Goal: Transaction & Acquisition: Book appointment/travel/reservation

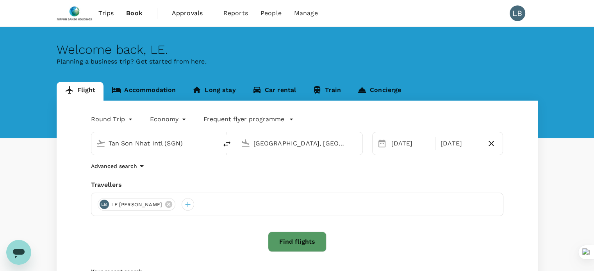
click at [343, 143] on input "[GEOGRAPHIC_DATA], [GEOGRAPHIC_DATA] (any)" at bounding box center [299, 143] width 93 height 12
click at [388, 144] on div "[DATE]" at bounding box center [411, 144] width 46 height 16
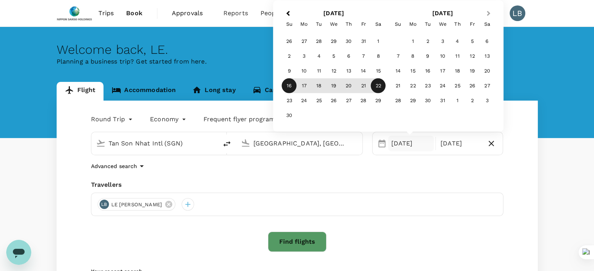
click at [489, 13] on span "Next Month" at bounding box center [489, 13] width 0 height 9
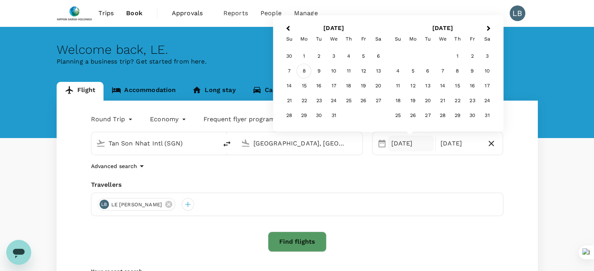
click at [302, 71] on div "8" at bounding box center [304, 71] width 15 height 15
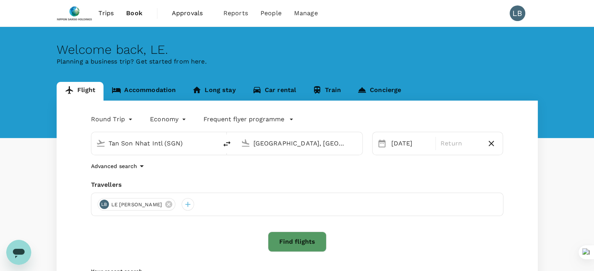
click at [558, 14] on div "Trips Book Approvals 0 Reports People Manage LB Welcome back , LE . Planning a …" at bounding box center [297, 185] width 594 height 371
click at [401, 144] on div "08 Dec" at bounding box center [411, 144] width 46 height 16
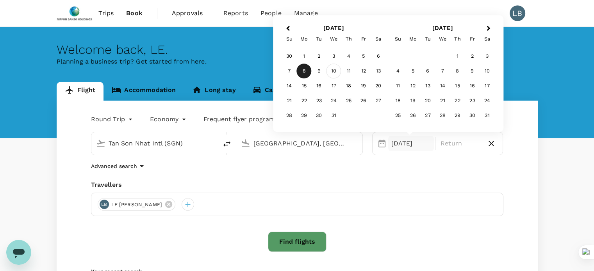
click at [335, 70] on div "10" at bounding box center [333, 71] width 15 height 15
click at [305, 73] on div "8" at bounding box center [304, 71] width 15 height 15
click at [392, 147] on div "10 Dec" at bounding box center [411, 144] width 46 height 16
click at [303, 70] on div "8" at bounding box center [304, 71] width 15 height 15
click at [458, 140] on p "Return" at bounding box center [460, 143] width 39 height 9
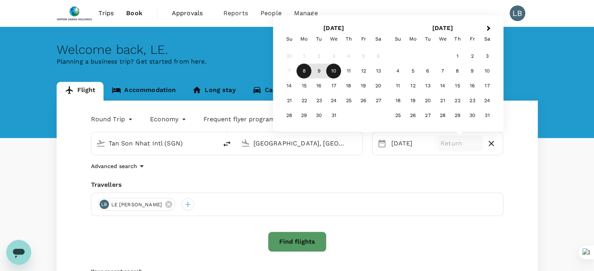
click at [334, 71] on div "10" at bounding box center [333, 71] width 15 height 15
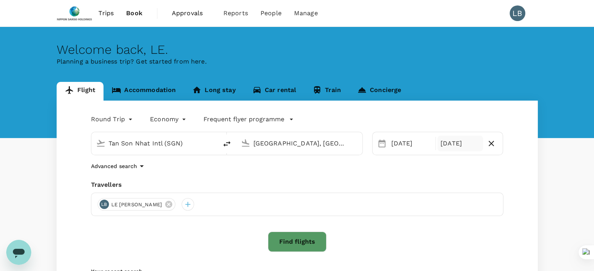
click at [450, 148] on div "10 Dec" at bounding box center [460, 144] width 46 height 16
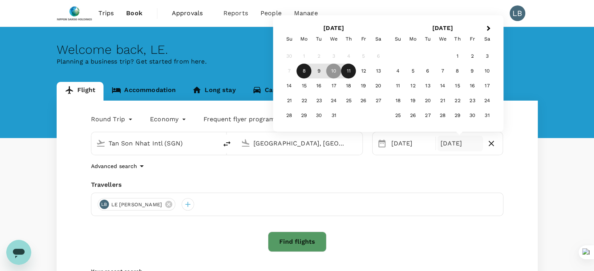
click at [347, 73] on div "11" at bounding box center [348, 71] width 15 height 15
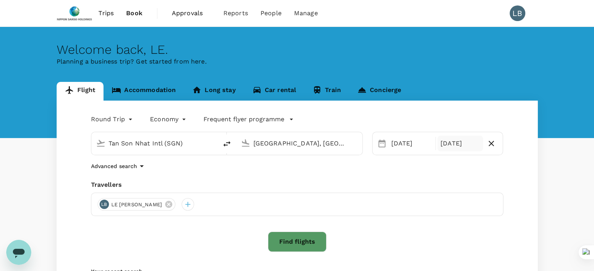
click at [460, 144] on div "11 Dec" at bounding box center [460, 144] width 46 height 16
click at [254, 170] on div "Advanced search" at bounding box center [297, 166] width 412 height 9
click at [276, 144] on input "Jakarta, Indonesia (any)" at bounding box center [299, 143] width 93 height 12
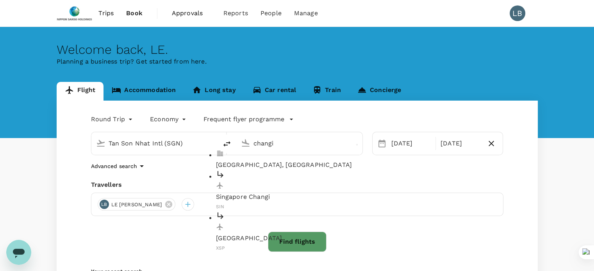
click at [270, 193] on p "Singapore Changi" at bounding box center [306, 197] width 180 height 9
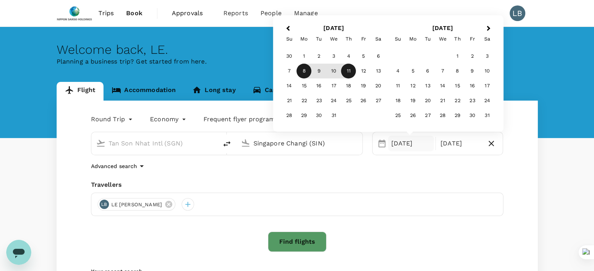
click at [332, 145] on input "Singapore Changi (SIN)" at bounding box center [299, 143] width 93 height 12
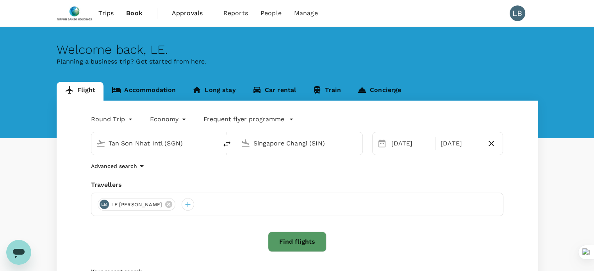
type input "Singapore Changi (SIN)"
click at [301, 243] on button "Find flights" at bounding box center [297, 242] width 59 height 20
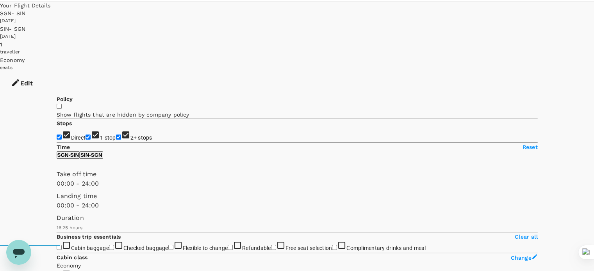
scroll to position [39, 0]
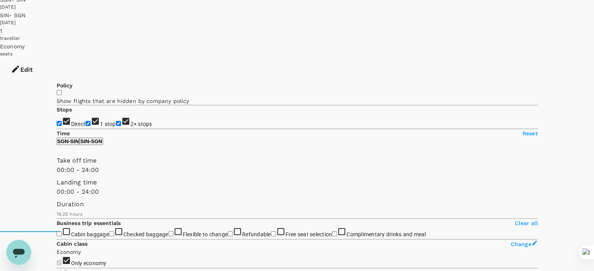
click at [116, 121] on input "2+ stops" at bounding box center [118, 123] width 5 height 5
checkbox input "false"
click at [86, 121] on input "1 stop" at bounding box center [88, 123] width 5 height 5
checkbox input "false"
drag, startPoint x: 558, startPoint y: 116, endPoint x: 553, endPoint y: 46, distance: 70.1
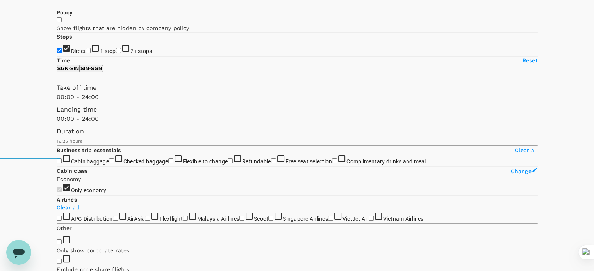
scroll to position [117, 0]
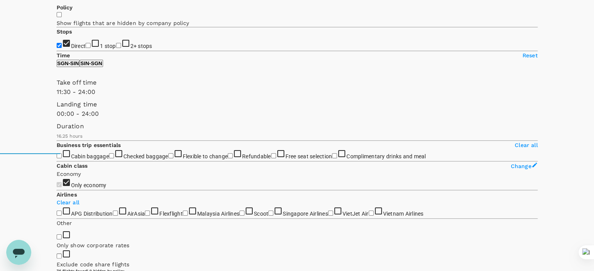
type input "960"
drag, startPoint x: 58, startPoint y: 113, endPoint x: 137, endPoint y: 117, distance: 79.8
click at [57, 97] on span at bounding box center [57, 97] width 0 height 0
click at [102, 66] on p "SIN - SGN" at bounding box center [91, 64] width 22 height 6
type input "960"
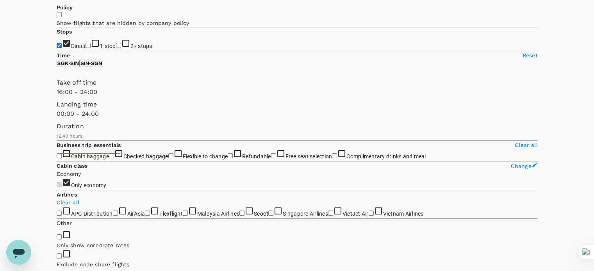
drag, startPoint x: 56, startPoint y: 114, endPoint x: 137, endPoint y: 116, distance: 80.5
click at [57, 97] on span at bounding box center [57, 97] width 0 height 0
click at [79, 66] on p "SGN - SIN" at bounding box center [68, 64] width 22 height 6
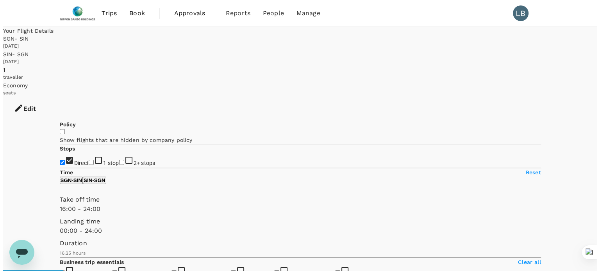
scroll to position [0, 0]
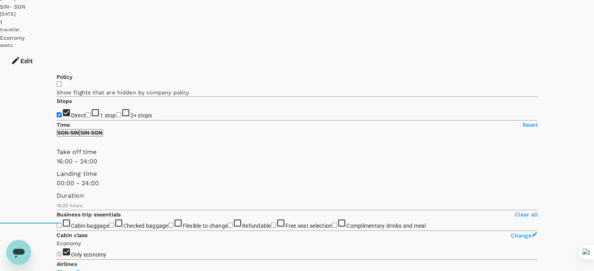
scroll to position [39, 0]
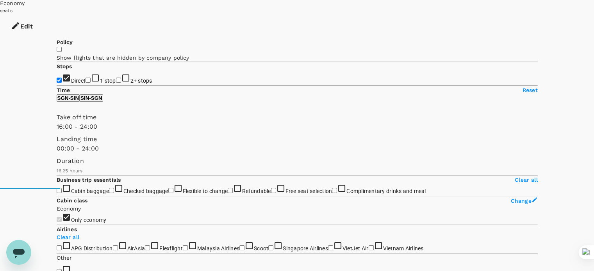
type input "900"
drag, startPoint x: 137, startPoint y: 146, endPoint x: 133, endPoint y: 146, distance: 3.9
click at [57, 132] on span at bounding box center [57, 132] width 0 height 0
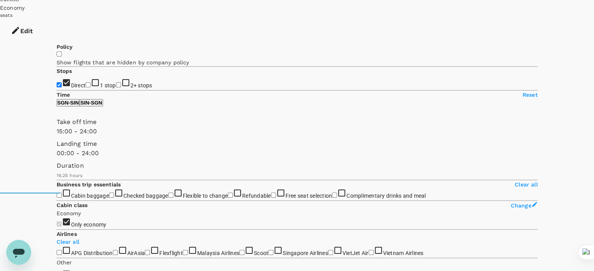
scroll to position [78, 0]
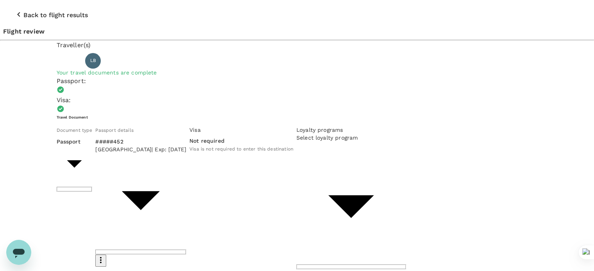
scroll to position [39, 0]
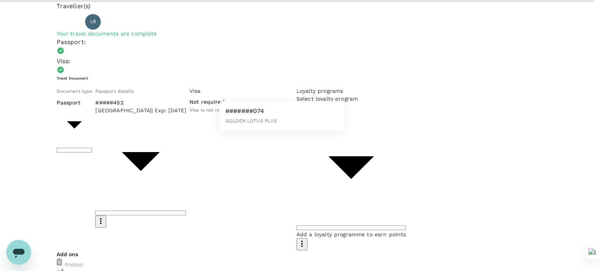
click at [271, 130] on div at bounding box center [300, 135] width 600 height 271
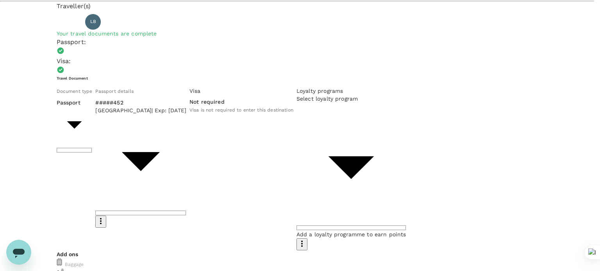
type input "9da82385-ea03-4e8d-b270-32b986f0971a"
drag, startPoint x: 171, startPoint y: 139, endPoint x: 184, endPoint y: 140, distance: 13.3
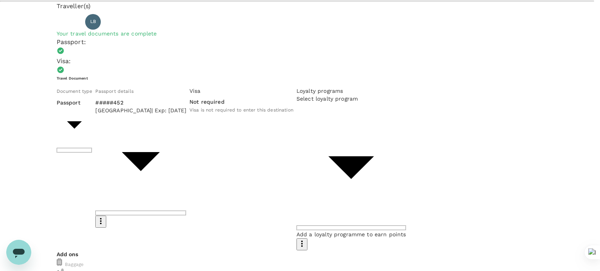
type textarea "NSHS Safety meeting for FYE2026"
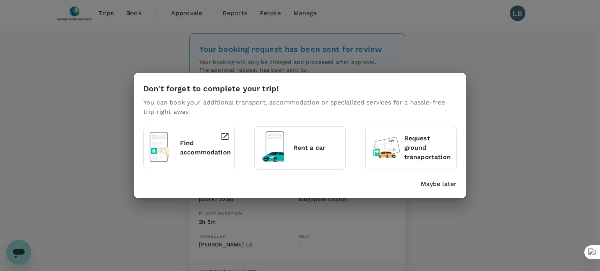
click at [192, 144] on p "Find accommodation" at bounding box center [205, 148] width 51 height 19
click at [437, 181] on p "Maybe later" at bounding box center [439, 184] width 36 height 9
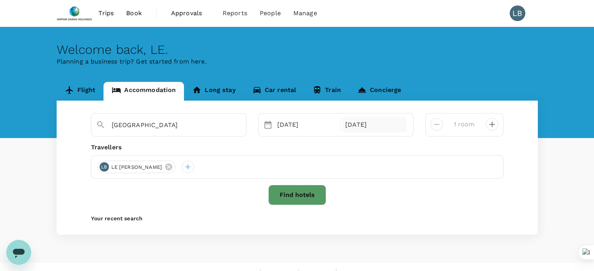
click at [367, 125] on div "[DATE]" at bounding box center [374, 125] width 65 height 16
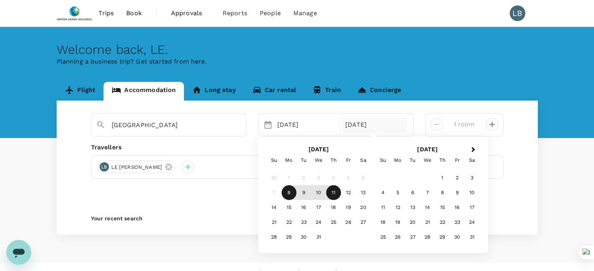
click at [447, 77] on div "Welcome back , LE . Planning a business trip? Get started from here." at bounding box center [297, 82] width 594 height 111
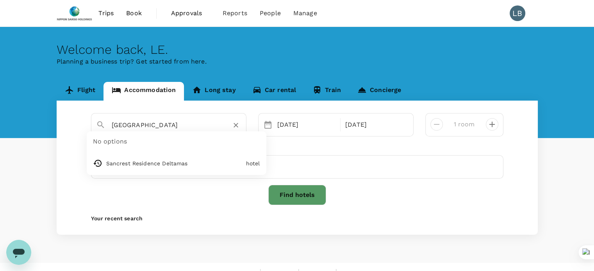
click at [145, 123] on input "Singapore" at bounding box center [166, 125] width 108 height 12
click at [112, 122] on input "Singapore" at bounding box center [166, 125] width 108 height 12
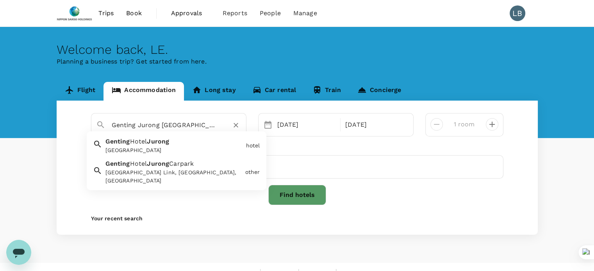
click at [161, 148] on div "Genting Hotel Jurong" at bounding box center [173, 150] width 137 height 8
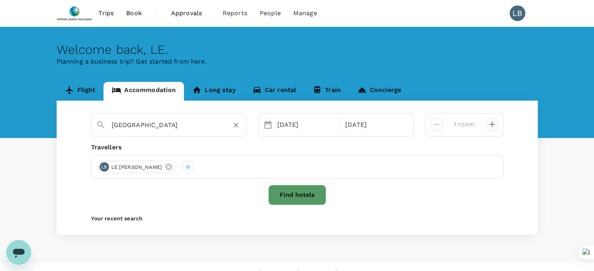
type input "Genting Hotel Jurong"
click at [298, 196] on button "Find hotels" at bounding box center [297, 195] width 58 height 20
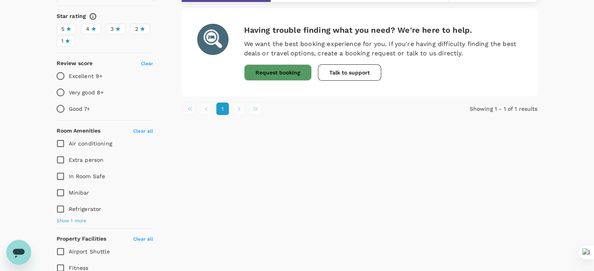
scroll to position [195, 0]
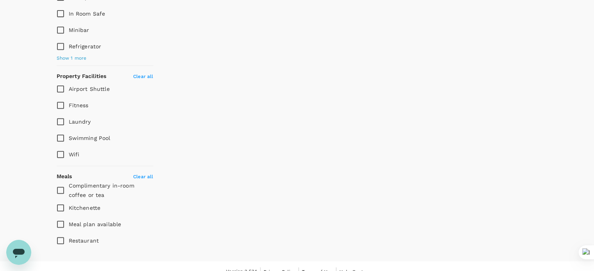
type input "302"
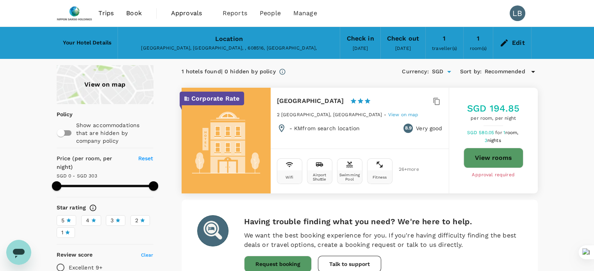
scroll to position [0, 0]
click at [219, 98] on p "Corporate Rate" at bounding box center [215, 98] width 48 height 9
click at [217, 95] on p "Corporate Rate" at bounding box center [215, 98] width 48 height 9
click at [520, 43] on div "Edit" at bounding box center [518, 42] width 13 height 11
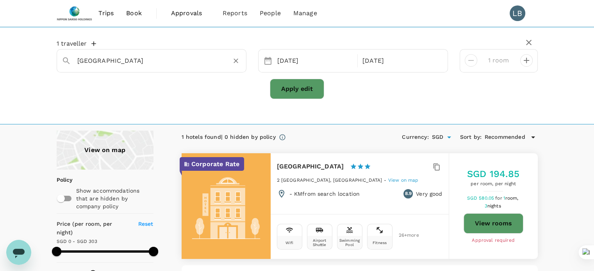
click at [141, 56] on input "Genting Hotel Jurong" at bounding box center [148, 61] width 142 height 12
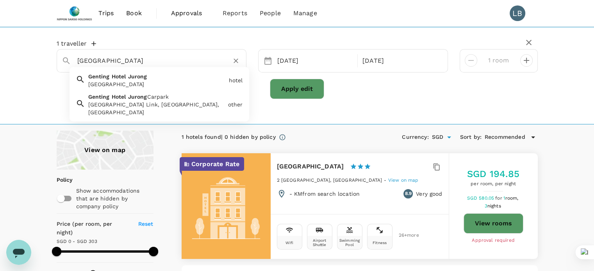
click at [117, 60] on input "Genting Hotel Jurong" at bounding box center [148, 61] width 142 height 12
drag, startPoint x: 119, startPoint y: 59, endPoint x: 64, endPoint y: 60, distance: 54.7
click at [64, 60] on div "Genting Hotel Jurong" at bounding box center [148, 58] width 186 height 20
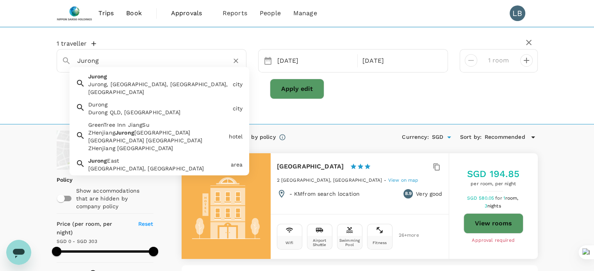
click at [113, 61] on input "Jurong" at bounding box center [148, 61] width 142 height 12
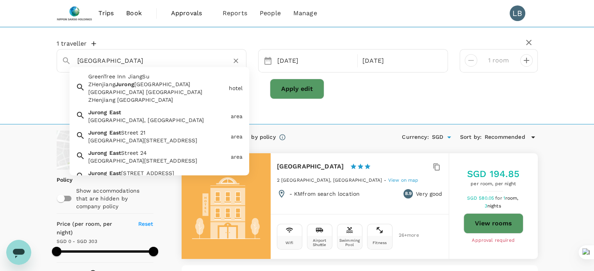
click at [112, 114] on span "East" at bounding box center [115, 112] width 12 height 6
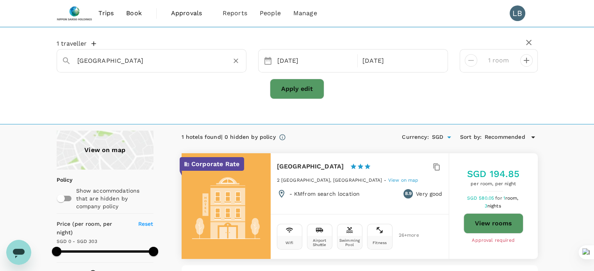
type input "Jurong East"
click at [309, 93] on button "Apply edit" at bounding box center [297, 89] width 54 height 20
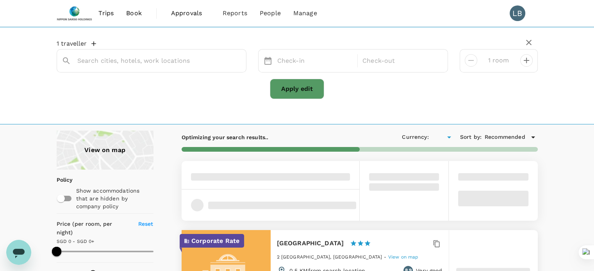
type input "499.6"
type input "SGD"
type input "Jurong East"
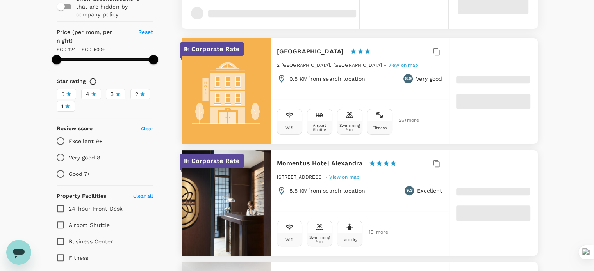
scroll to position [195, 0]
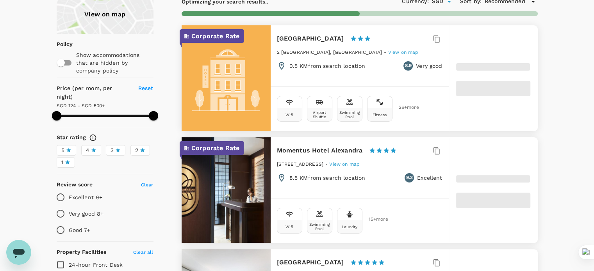
type input "499.6"
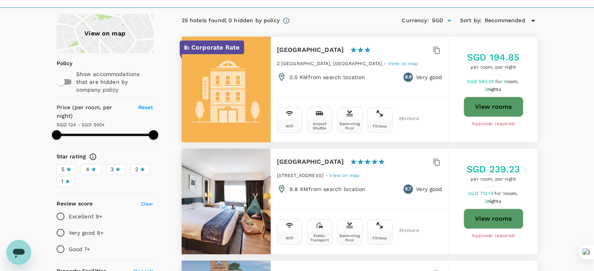
scroll to position [117, 0]
click at [509, 106] on button "View rooms" at bounding box center [494, 106] width 60 height 20
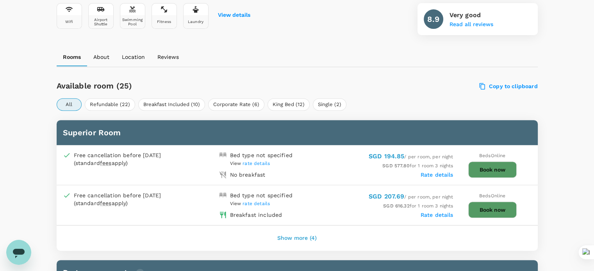
scroll to position [312, 0]
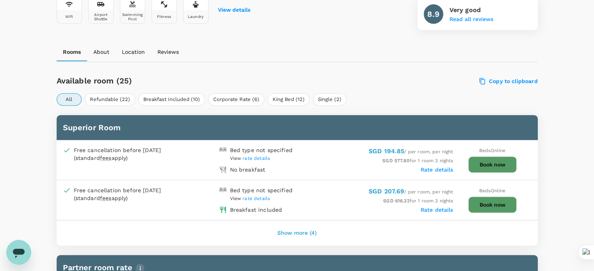
click at [302, 231] on button "Show more (4)" at bounding box center [296, 233] width 61 height 19
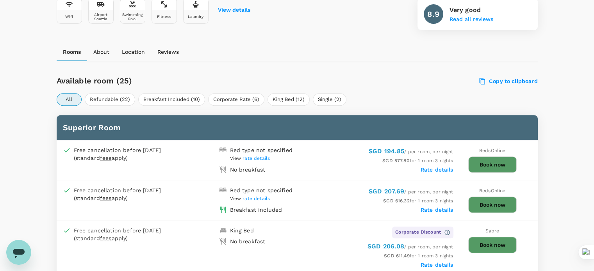
click at [430, 207] on label "Rate details" at bounding box center [437, 210] width 33 height 6
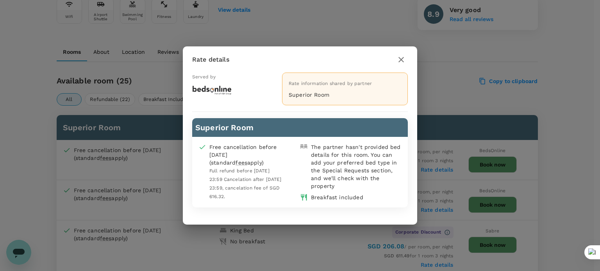
click at [402, 58] on icon "button" at bounding box center [400, 59] width 9 height 9
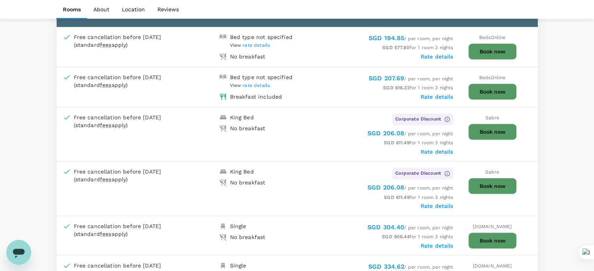
scroll to position [391, 0]
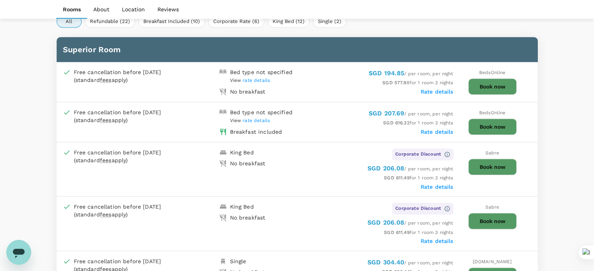
click at [260, 118] on span "rate details" at bounding box center [256, 120] width 27 height 5
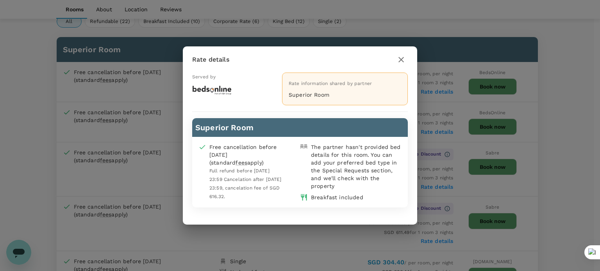
click at [308, 95] on p "Superior Room" at bounding box center [345, 95] width 112 height 8
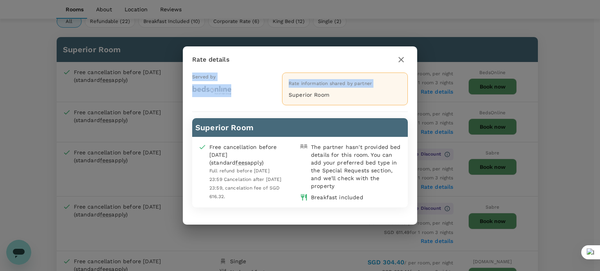
click at [308, 95] on p "Superior Room" at bounding box center [345, 95] width 112 height 8
copy div "Served by Rate information shared by partner"
click at [398, 60] on icon "button" at bounding box center [400, 59] width 9 height 9
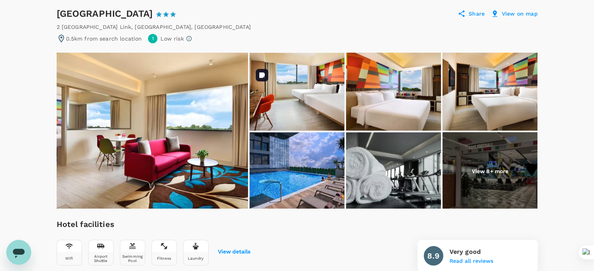
scroll to position [78, 0]
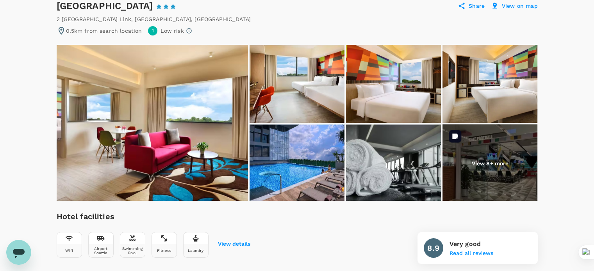
click at [492, 162] on p "View 8+ more" at bounding box center [489, 164] width 37 height 8
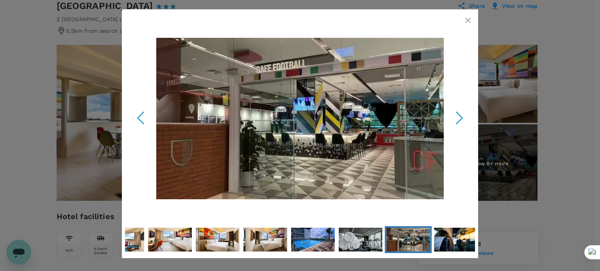
click at [457, 115] on icon "Next Slide" at bounding box center [459, 117] width 23 height 23
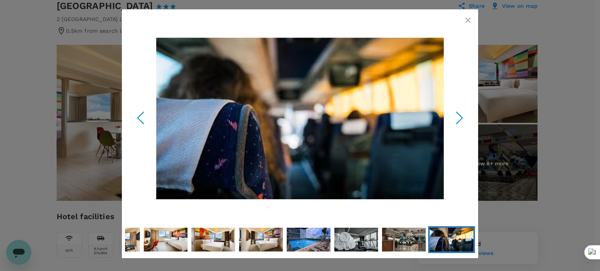
click at [457, 115] on icon "Next Slide" at bounding box center [459, 117] width 23 height 23
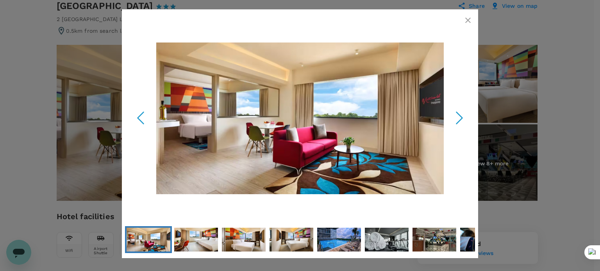
click at [457, 115] on icon "Next Slide" at bounding box center [459, 117] width 23 height 23
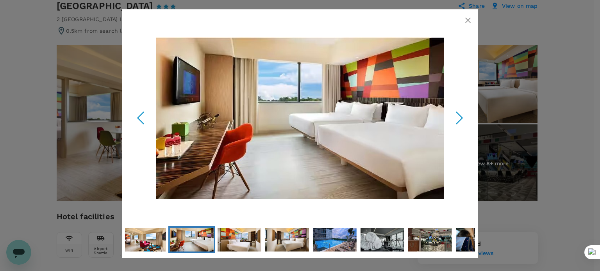
click at [460, 115] on polyline "Next Slide" at bounding box center [460, 118] width 6 height 12
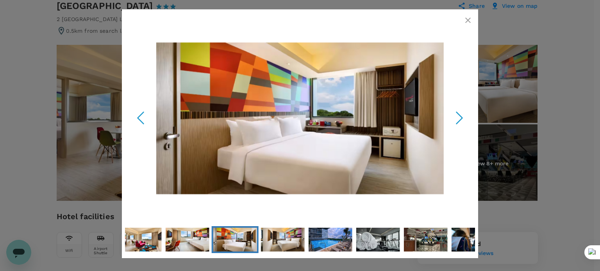
click at [460, 115] on polyline "Next Slide" at bounding box center [460, 118] width 6 height 12
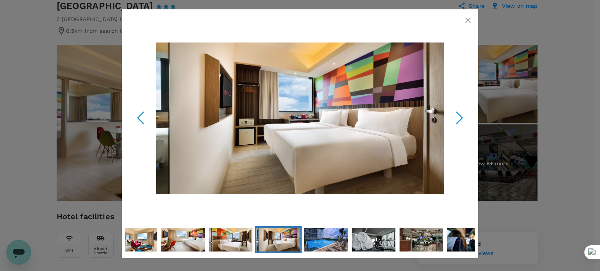
click at [460, 115] on polyline "Next Slide" at bounding box center [460, 118] width 6 height 12
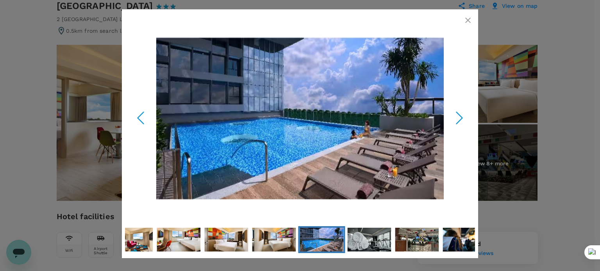
click at [460, 115] on polyline "Next Slide" at bounding box center [460, 118] width 6 height 12
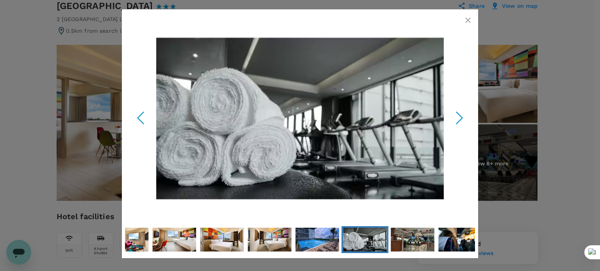
click at [460, 115] on polyline "Next Slide" at bounding box center [460, 118] width 6 height 12
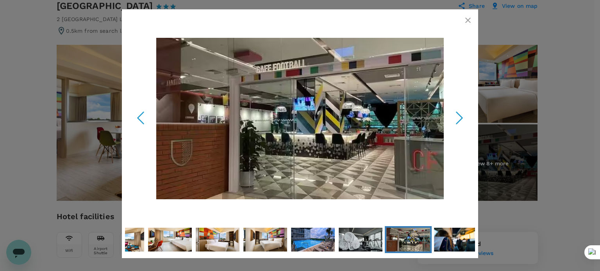
click at [460, 115] on polyline "Next Slide" at bounding box center [460, 118] width 6 height 12
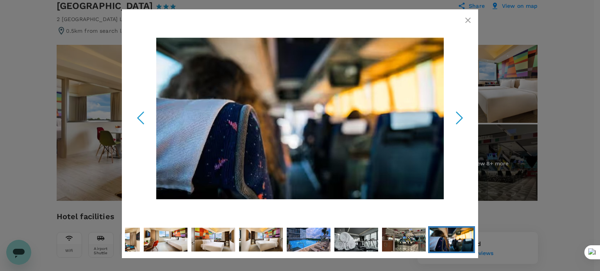
click at [460, 115] on polyline "Next Slide" at bounding box center [460, 118] width 6 height 12
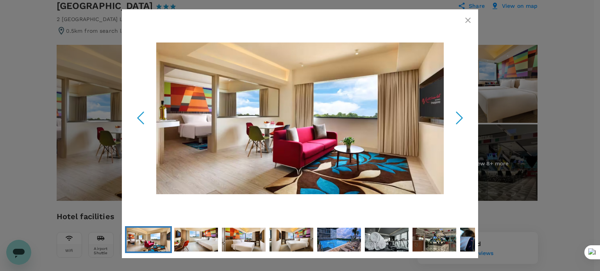
click at [460, 115] on polyline "Next Slide" at bounding box center [460, 118] width 6 height 12
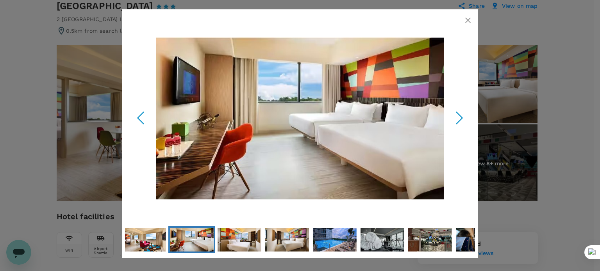
click at [467, 20] on icon "button" at bounding box center [467, 20] width 5 height 5
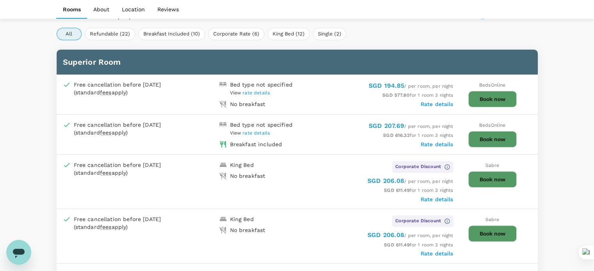
scroll to position [391, 0]
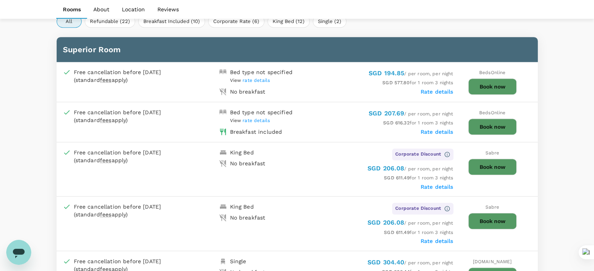
click at [497, 120] on button "Book now" at bounding box center [492, 127] width 48 height 16
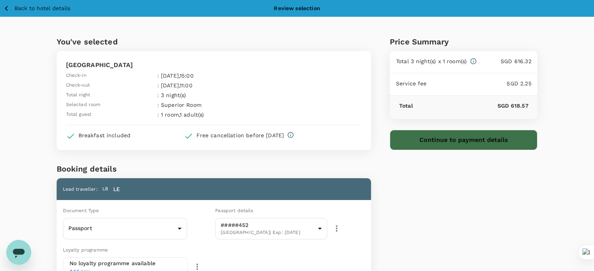
click at [471, 140] on button "Continue to payment details" at bounding box center [464, 140] width 148 height 20
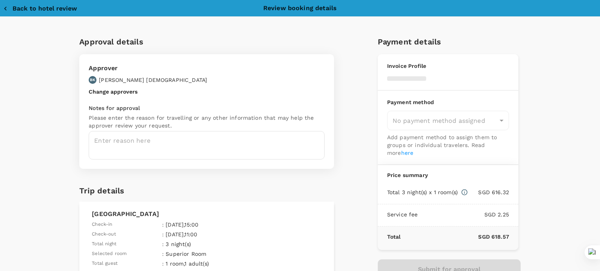
type input "9da82385-ea03-4e8d-b270-32b986f0971a"
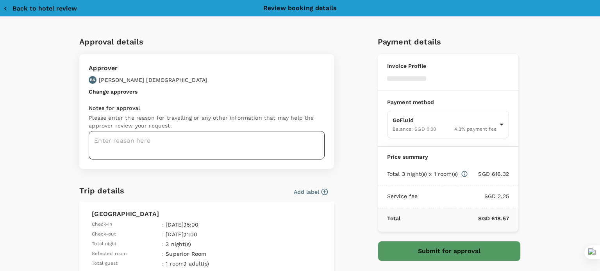
click at [153, 148] on textarea at bounding box center [207, 145] width 236 height 29
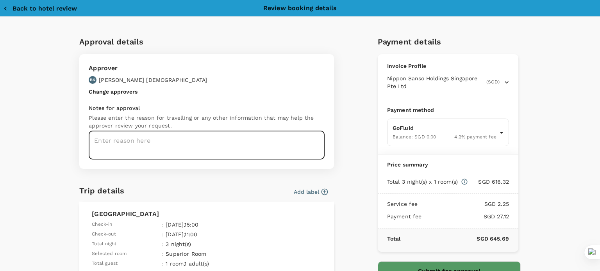
click at [138, 143] on textarea at bounding box center [207, 145] width 236 height 29
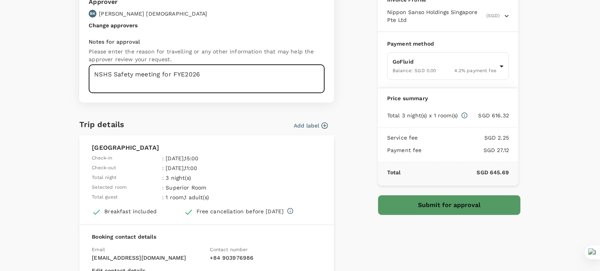
scroll to position [78, 0]
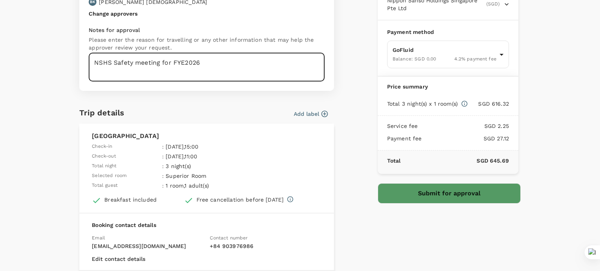
type textarea "NSHS Safety meeting for FYE2026"
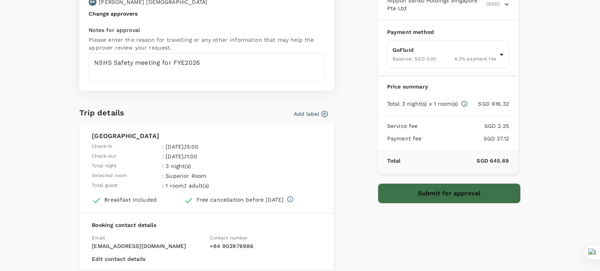
click at [428, 189] on button "Submit for approval" at bounding box center [449, 194] width 143 height 20
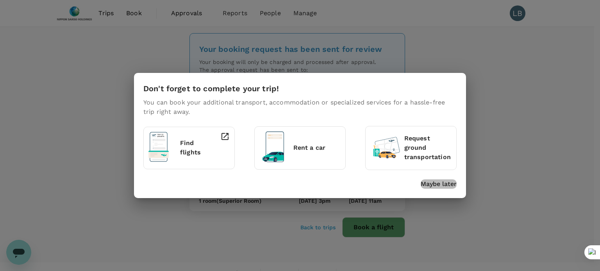
click at [431, 185] on p "Maybe later" at bounding box center [439, 184] width 36 height 9
